Goal: Use online tool/utility: Utilize a website feature to perform a specific function

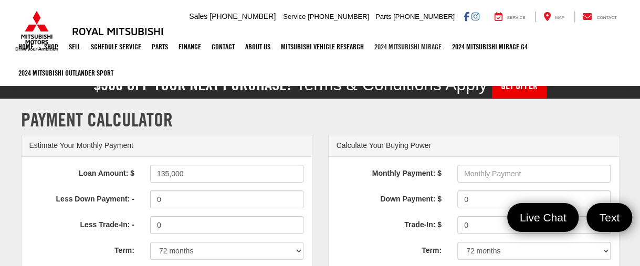
type input "135,000"
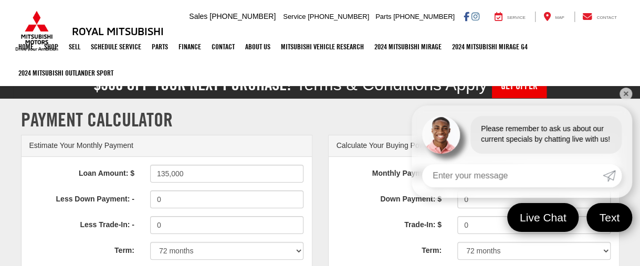
click at [536, 173] on input "Enter your message" at bounding box center [512, 175] width 181 height 23
click at [624, 89] on link "✕" at bounding box center [626, 94] width 13 height 13
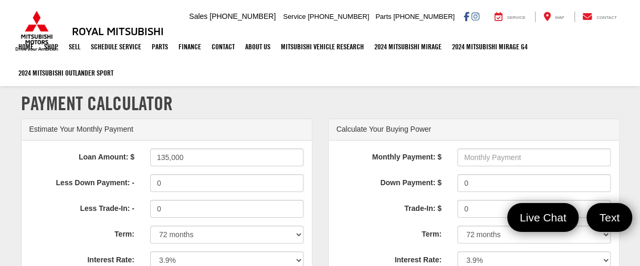
scroll to position [41, 0]
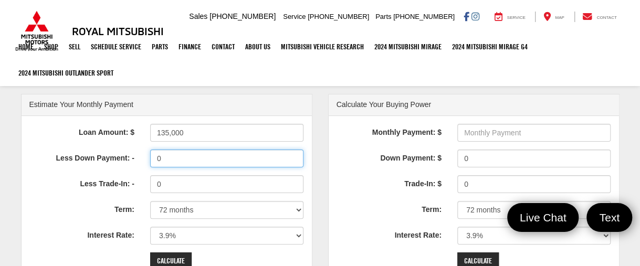
click at [165, 159] on input "0" at bounding box center [227, 159] width 154 height 18
drag, startPoint x: 192, startPoint y: 157, endPoint x: 135, endPoint y: 155, distance: 57.3
click at [135, 155] on div "Less Down Payment: - 0" at bounding box center [167, 159] width 290 height 18
type input "7"
type input "40000"
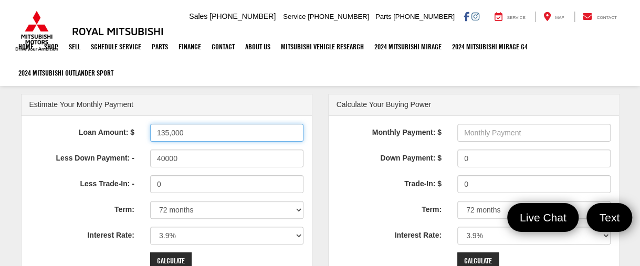
drag, startPoint x: 154, startPoint y: 124, endPoint x: 129, endPoint y: 118, distance: 25.4
click at [114, 119] on div "Loan Amount: $ 135,000 Less Down Payment: - 40000 Less Trade-In: - 0 Term: 12 m…" at bounding box center [167, 214] width 290 height 196
type input "135000"
type input "1482"
click at [87, 169] on div "Loan Amount: $ 135000 Less Down Payment: - 40000 Less Trade-In: - 0 Term: 12 mo…" at bounding box center [167, 214] width 290 height 196
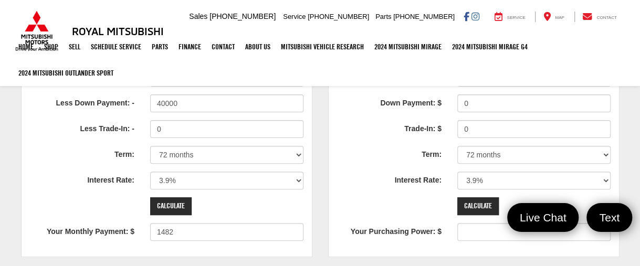
scroll to position [105, 0]
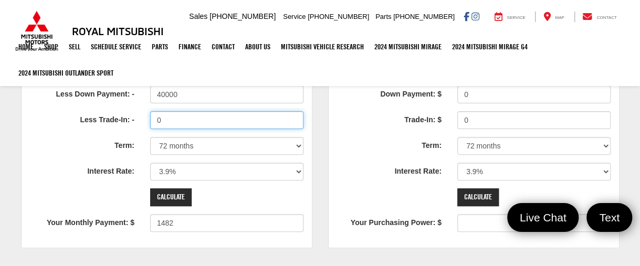
click at [123, 112] on div "Less Trade-In: - 0" at bounding box center [167, 120] width 290 height 18
type input "45000"
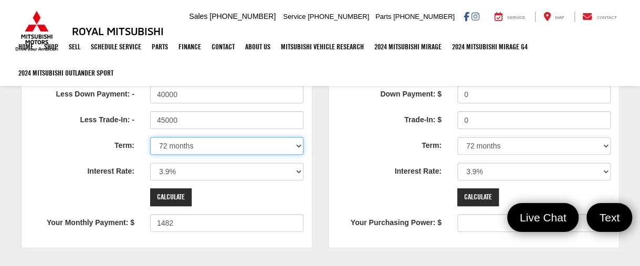
type input "780"
click at [273, 149] on select "12 months 24 months 36 months 48 months 60 months 66 months 72 months 84 months" at bounding box center [227, 146] width 154 height 18
select select "84"
click at [150, 137] on select "12 months 24 months 36 months 48 months 60 months 66 months 72 months 84 months" at bounding box center [227, 146] width 154 height 18
type input "681"
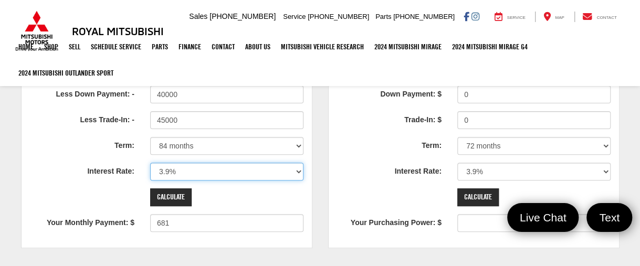
click at [297, 170] on select "0% 0.9% 1.9% 2.9% 3.9% 4.9% 5.9% 6.9% 7.9% 8.9% 9.9% 10.9% 11.9% 12.9% 13.9% 14…" at bounding box center [227, 172] width 154 height 18
select select "6.9"
click at [150, 163] on select "0% 0.9% 1.9% 2.9% 3.9% 4.9% 5.9% 6.9% 7.9% 8.9% 9.9% 10.9% 11.9% 12.9% 13.9% 14…" at bounding box center [227, 172] width 154 height 18
type input "752"
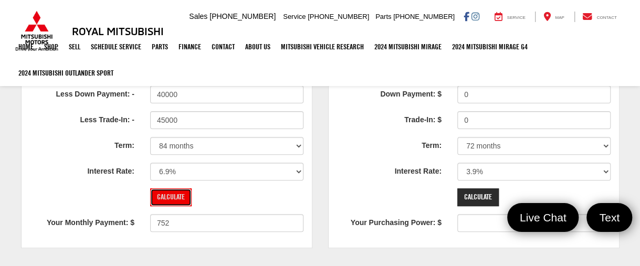
click at [169, 195] on input "Calculate" at bounding box center [170, 198] width 41 height 18
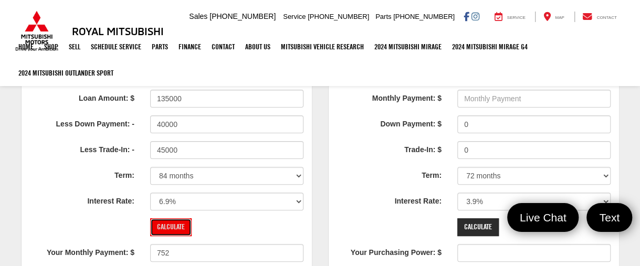
scroll to position [75, 0]
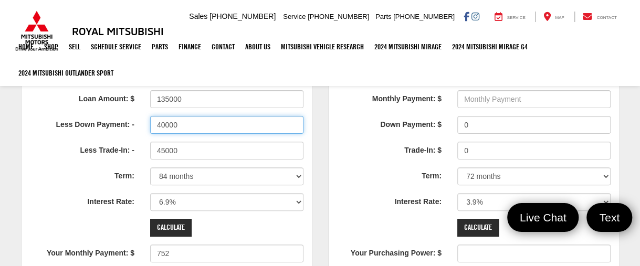
click at [155, 125] on input "40000" at bounding box center [227, 125] width 154 height 18
type input "30000"
type input "903"
click at [65, 198] on label "Interest Rate:" at bounding box center [82, 200] width 121 height 14
click at [150, 198] on select "0% 0.9% 1.9% 2.9% 3.9% 4.9% 5.9% 6.9% 7.9% 8.9% 9.9% 10.9% 11.9% 12.9% 13.9% 14…" at bounding box center [227, 202] width 154 height 18
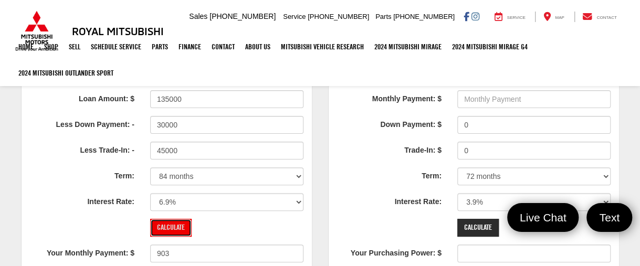
click at [178, 226] on input "Calculate" at bounding box center [170, 228] width 41 height 18
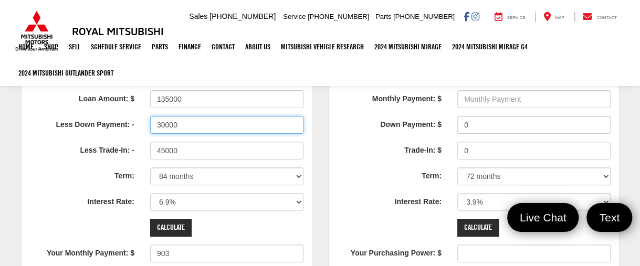
drag, startPoint x: 163, startPoint y: 123, endPoint x: 155, endPoint y: 124, distance: 7.9
click at [155, 124] on input "30000" at bounding box center [227, 125] width 154 height 18
type input "25000"
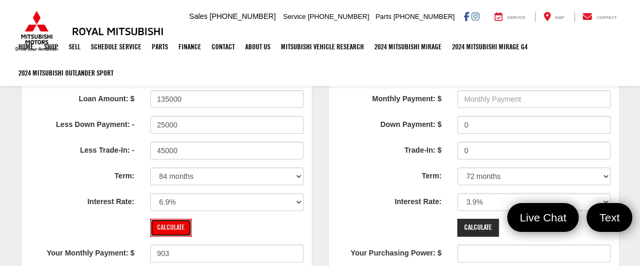
type input "978"
click at [163, 231] on input "Calculate" at bounding box center [170, 228] width 41 height 18
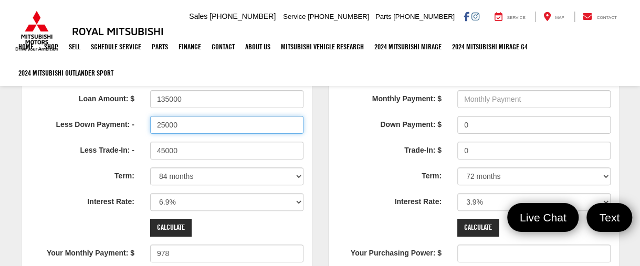
click at [155, 124] on input "25000" at bounding box center [227, 125] width 154 height 18
click at [163, 123] on input "25000" at bounding box center [227, 125] width 154 height 18
type input "20000"
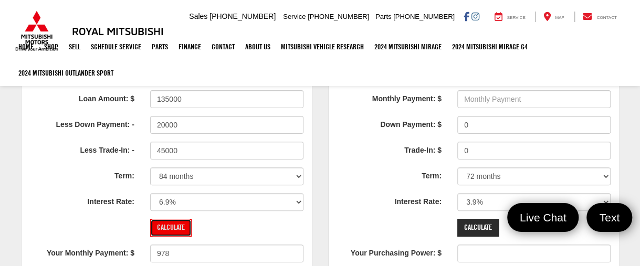
type input "1053"
click at [162, 225] on input "Calculate" at bounding box center [170, 228] width 41 height 18
click at [50, 209] on div "Interest Rate: 0% 0.9% 1.9% 2.9% 3.9% 4.9% 5.9% 6.9% 7.9% 8.9% 9.9% 10.9% 11.9%…" at bounding box center [167, 202] width 290 height 18
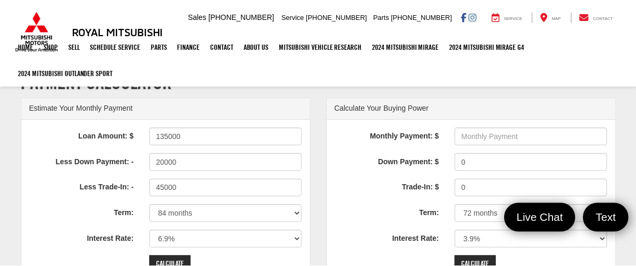
scroll to position [0, 0]
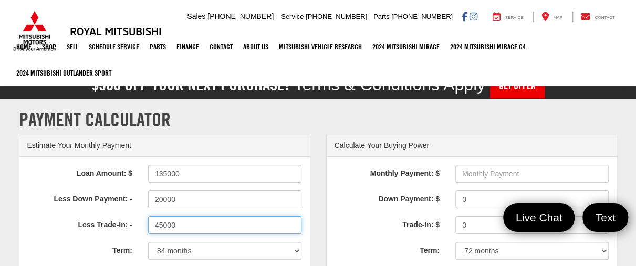
drag, startPoint x: 189, startPoint y: 225, endPoint x: 154, endPoint y: 222, distance: 35.3
click at [147, 225] on div "45000" at bounding box center [225, 225] width 170 height 18
type input "33000"
type input "1234"
click at [310, 124] on h1 "Payment Calculator" at bounding box center [318, 119] width 599 height 21
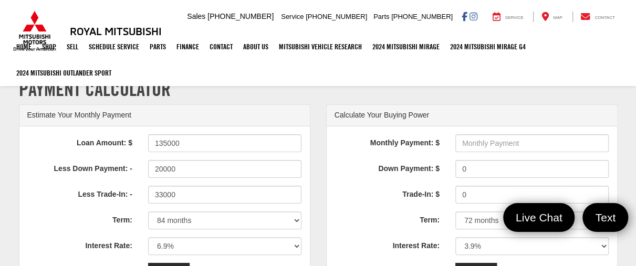
scroll to position [35, 0]
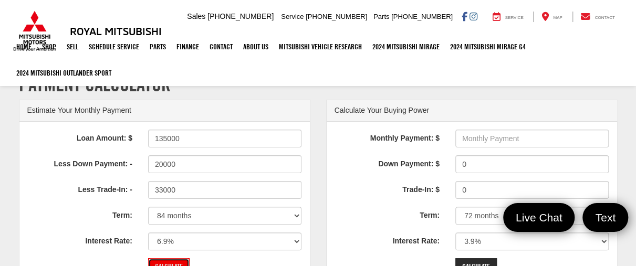
click at [165, 261] on input "Calculate" at bounding box center [168, 267] width 41 height 18
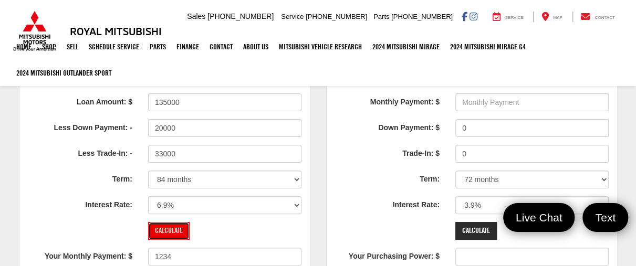
scroll to position [90, 0]
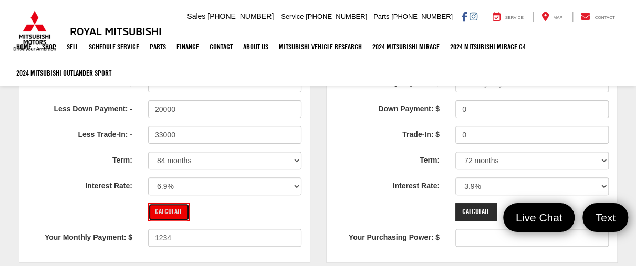
click at [172, 210] on input "Calculate" at bounding box center [168, 212] width 41 height 18
click at [172, 212] on input "Calculate" at bounding box center [168, 212] width 41 height 18
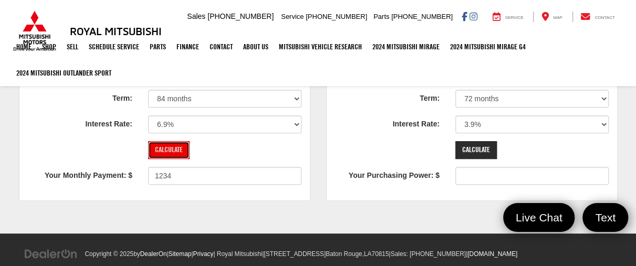
scroll to position [153, 0]
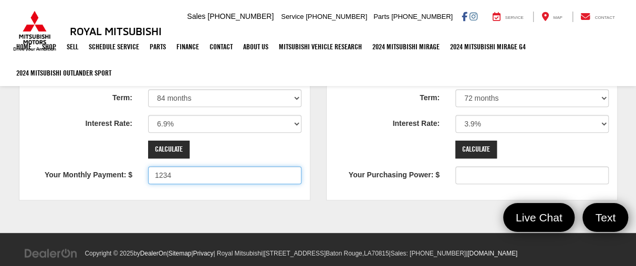
click at [210, 173] on input "1234" at bounding box center [225, 175] width 154 height 18
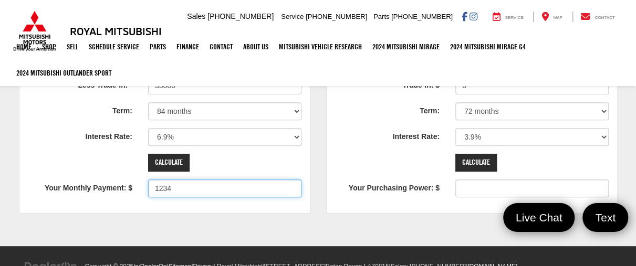
scroll to position [138, 0]
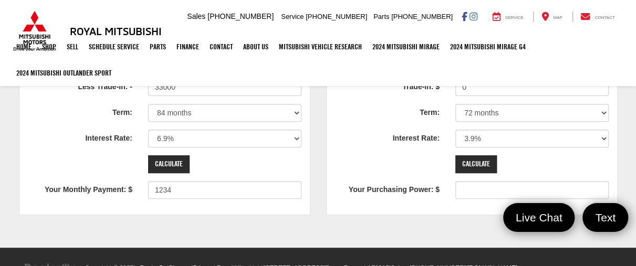
click at [633, 137] on section "Payment Calculator Estimate Your Monthly Payment Loan Amount: $ 135000 Less Dow…" at bounding box center [318, 105] width 636 height 288
click at [633, 141] on section "Payment Calculator Estimate Your Monthly Payment Loan Amount: $ 135000 Less Dow…" at bounding box center [318, 105] width 636 height 288
